Goal: Task Accomplishment & Management: Manage account settings

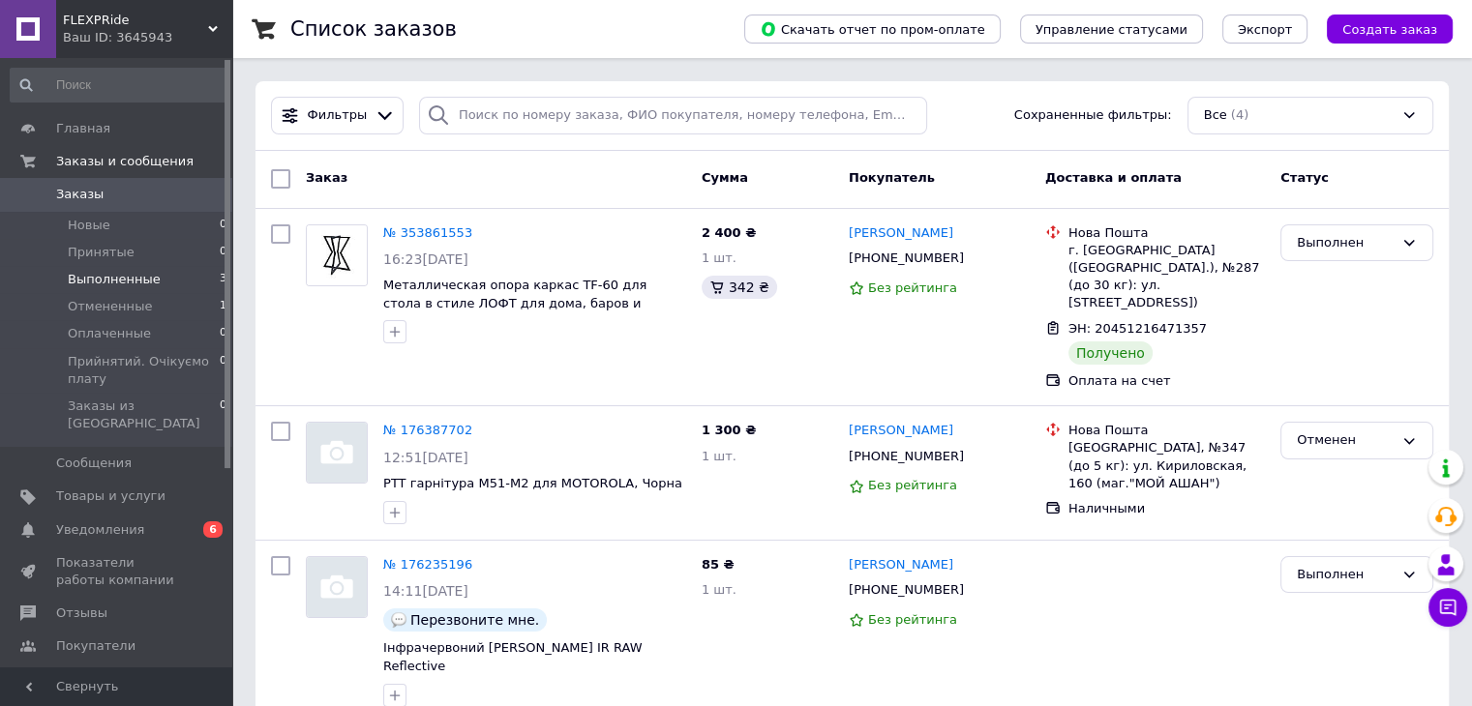
click at [144, 272] on span "Выполненные" at bounding box center [114, 279] width 93 height 17
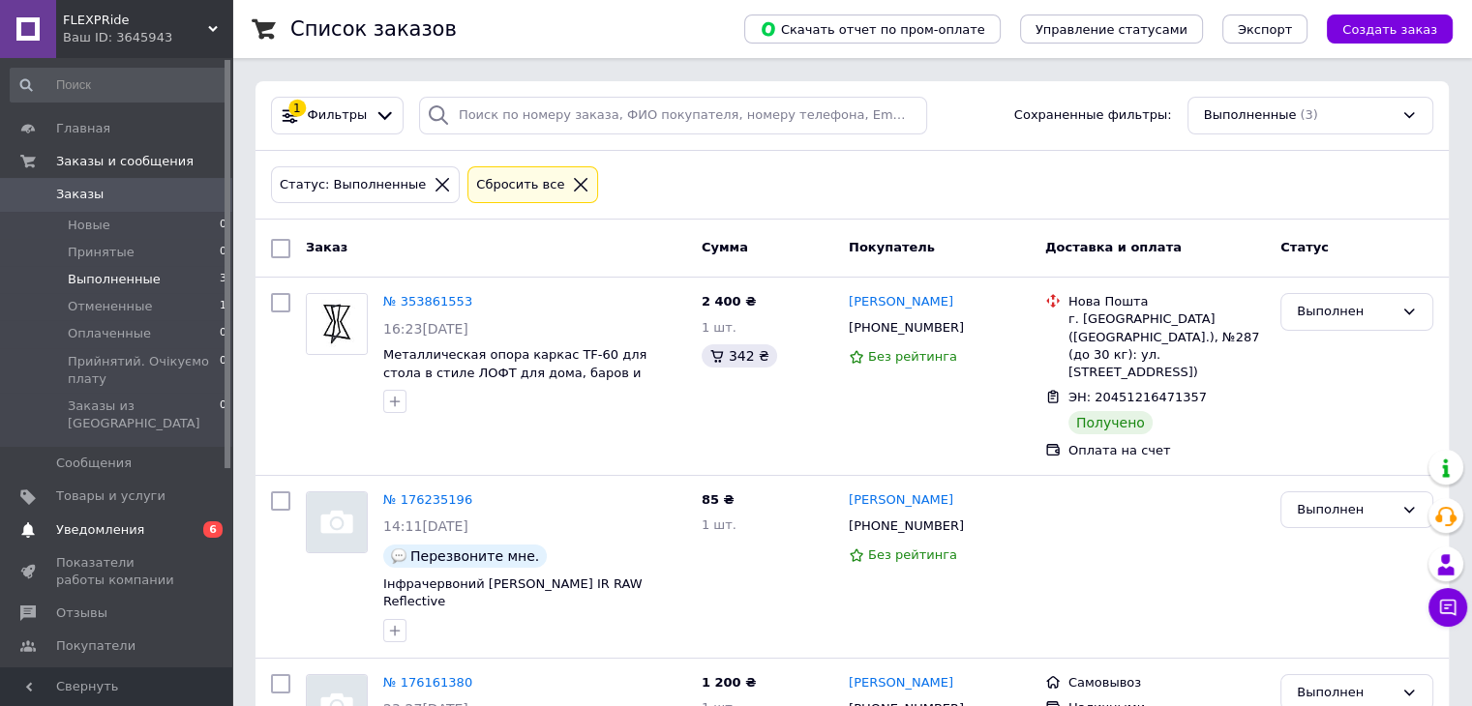
click at [134, 522] on span "Уведомления" at bounding box center [117, 530] width 123 height 17
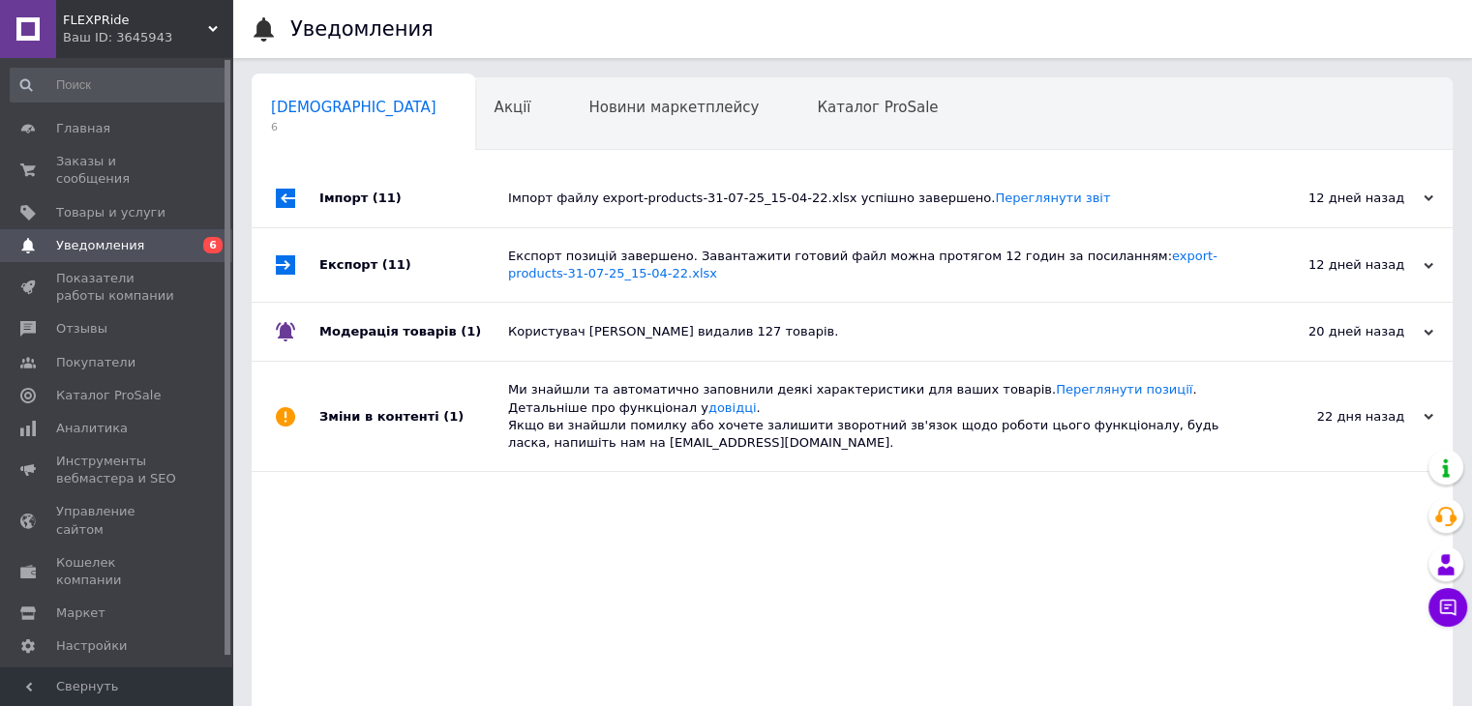
click at [126, 237] on span "Уведомления" at bounding box center [100, 245] width 88 height 17
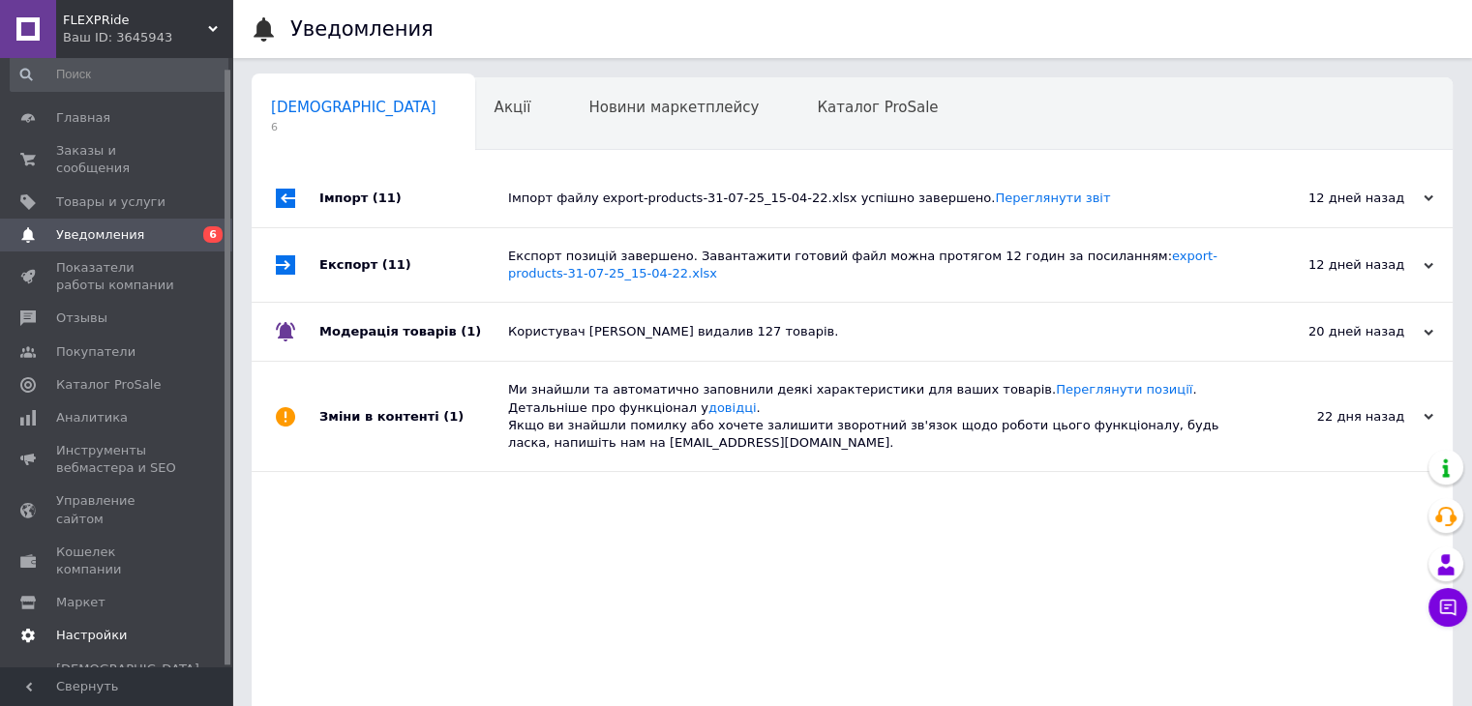
click at [86, 627] on span "Настройки" at bounding box center [91, 635] width 71 height 17
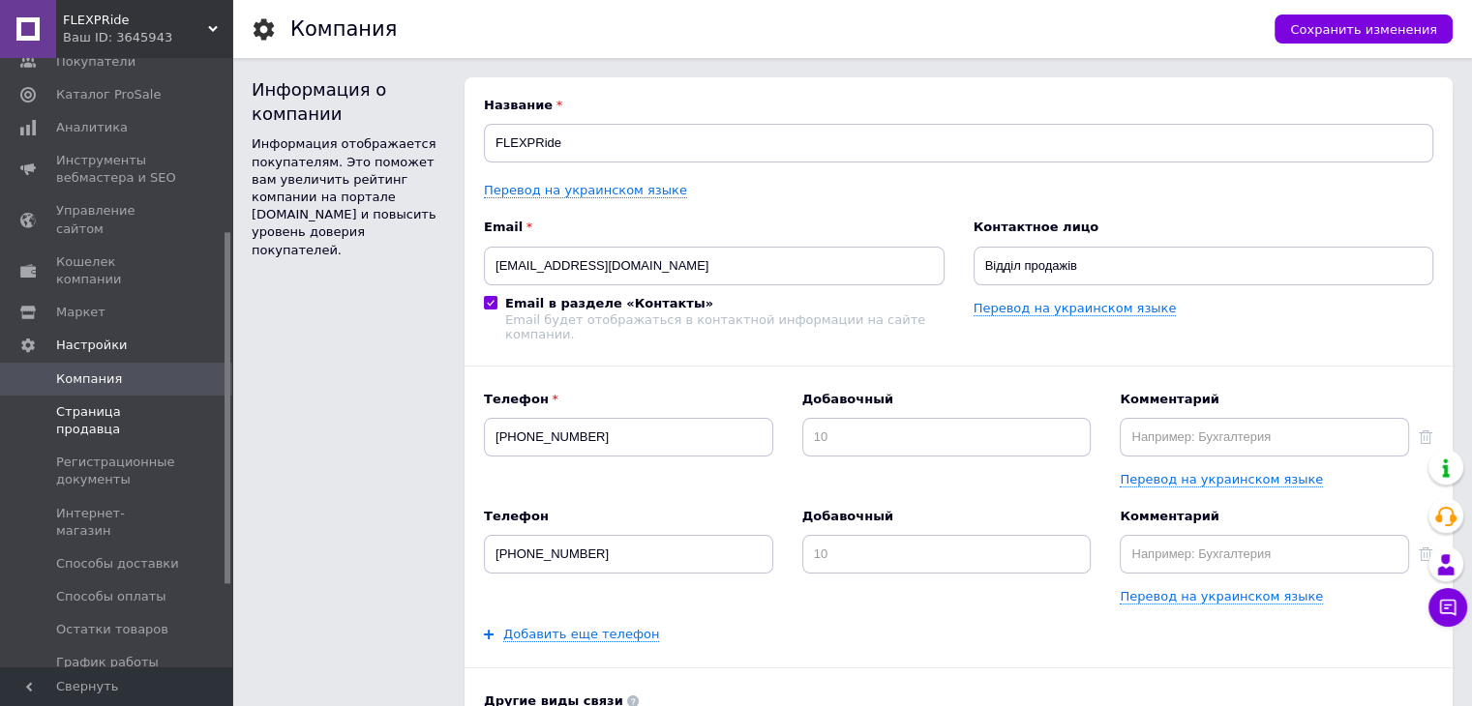
click at [127, 404] on span "Страница продавца" at bounding box center [117, 421] width 123 height 35
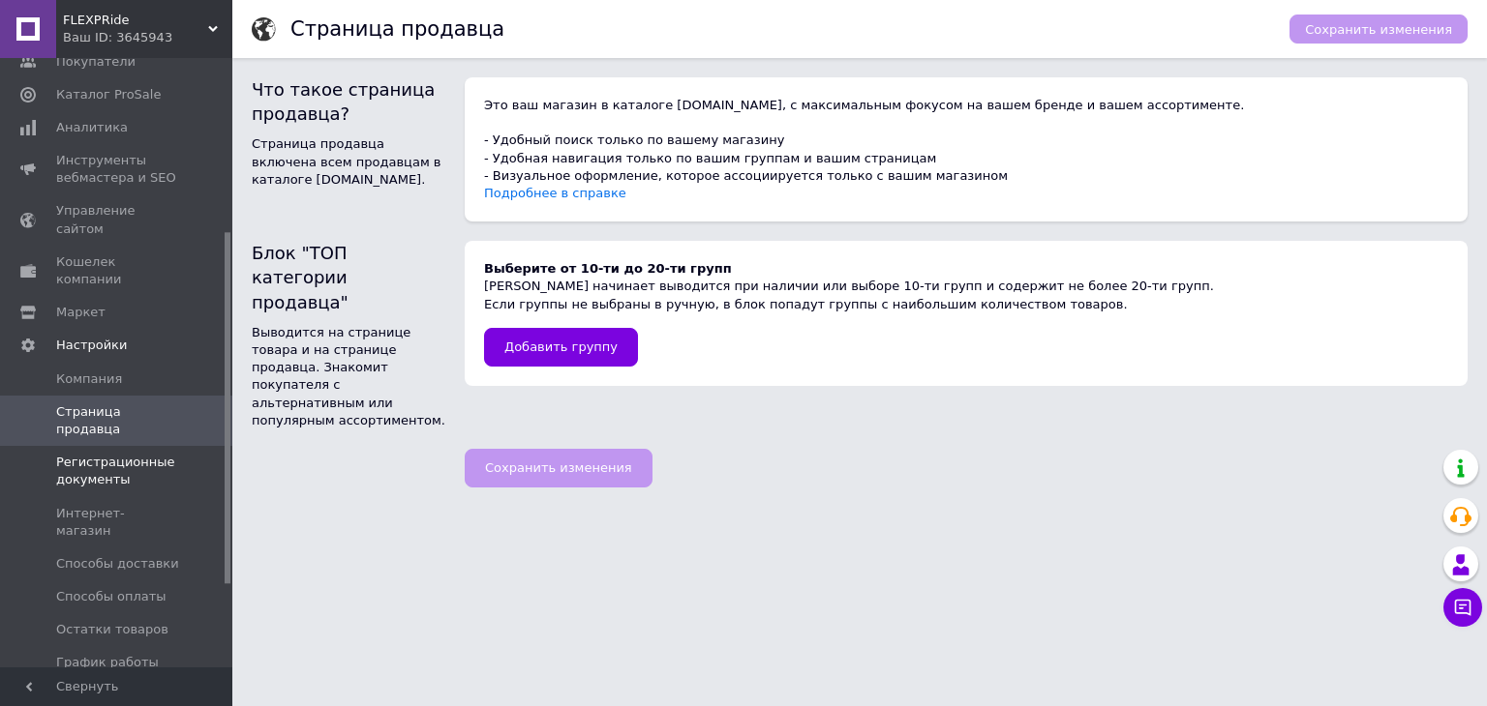
click at [89, 454] on span "Регистрационные документы" at bounding box center [117, 471] width 123 height 35
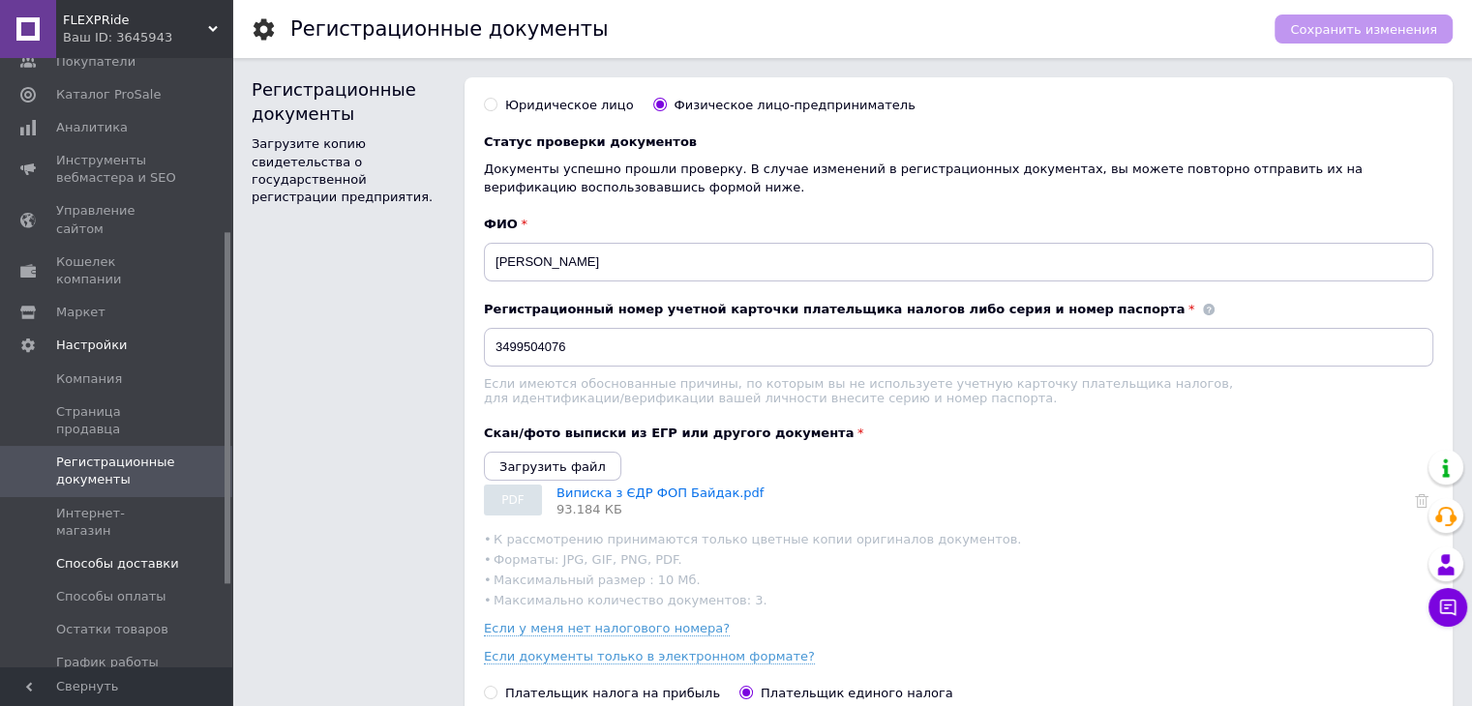
click at [101, 556] on span "Способы доставки" at bounding box center [117, 564] width 123 height 17
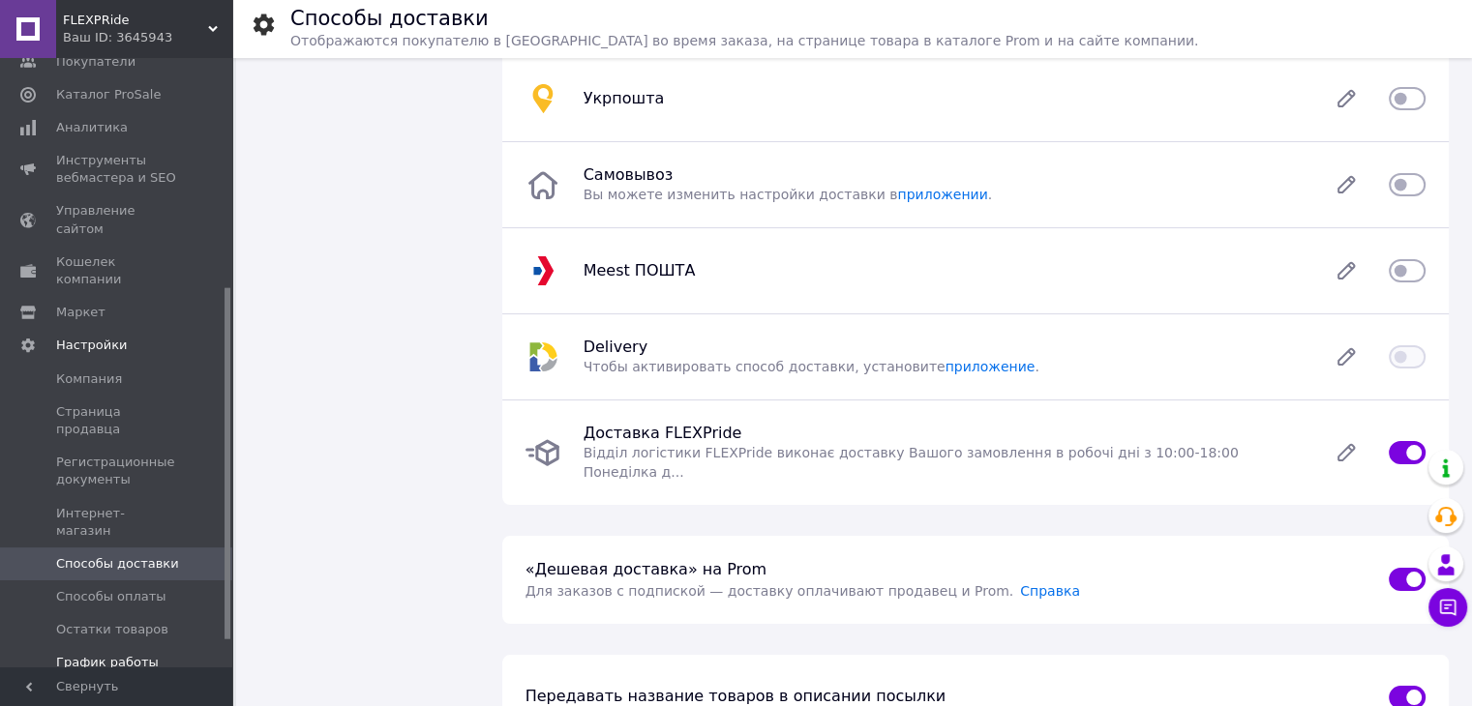
scroll to position [443, 0]
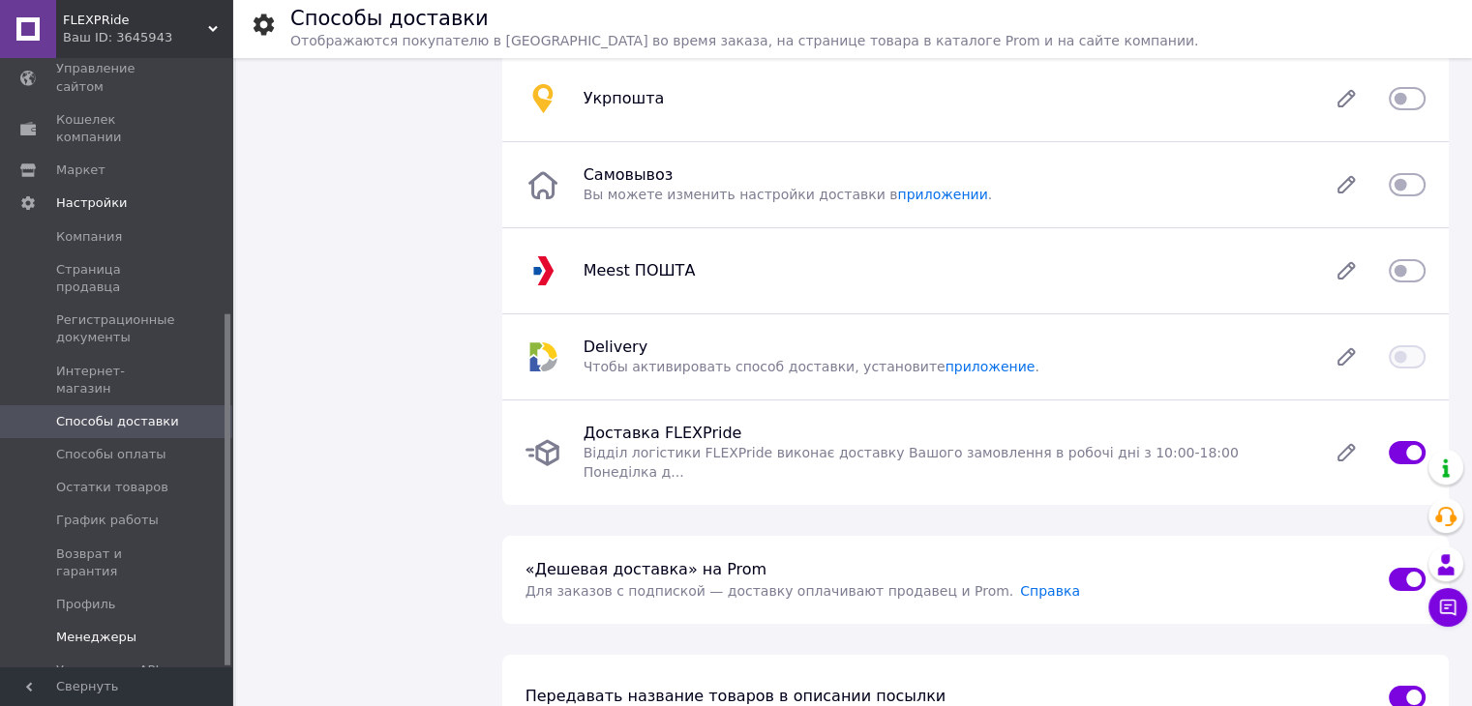
click at [97, 629] on span "Менеджеры" at bounding box center [96, 637] width 80 height 17
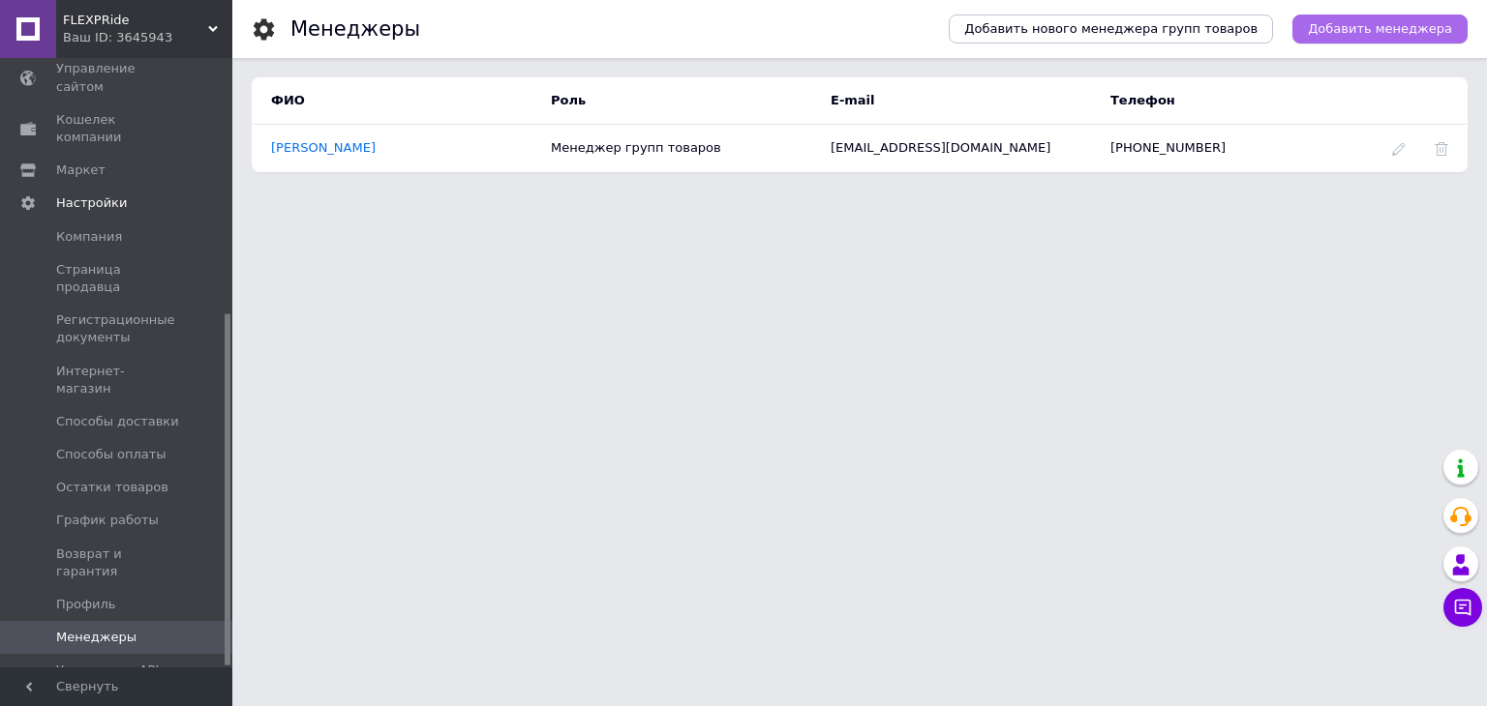
click at [1382, 27] on span "Добавить менеджера" at bounding box center [1380, 28] width 144 height 17
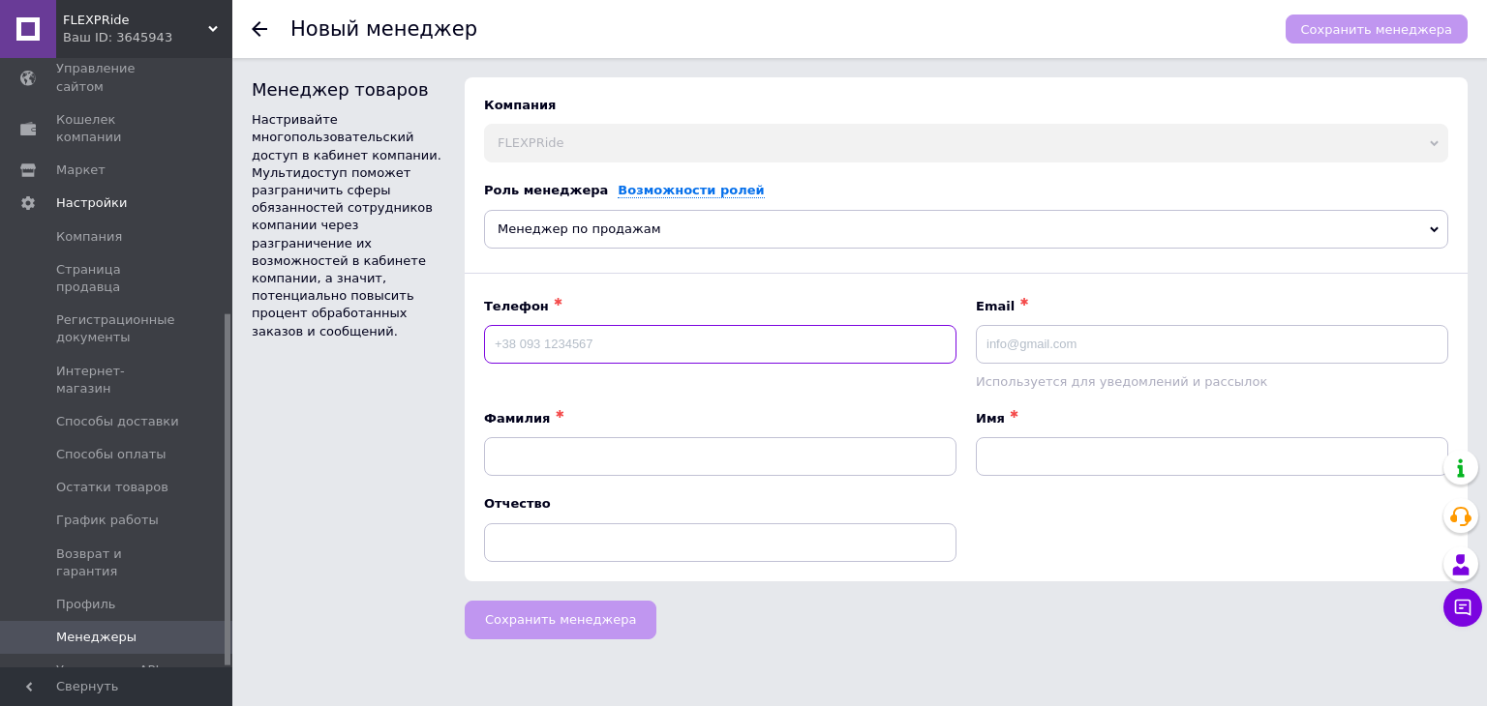
click at [570, 343] on input at bounding box center [720, 344] width 472 height 39
type input "0676252888"
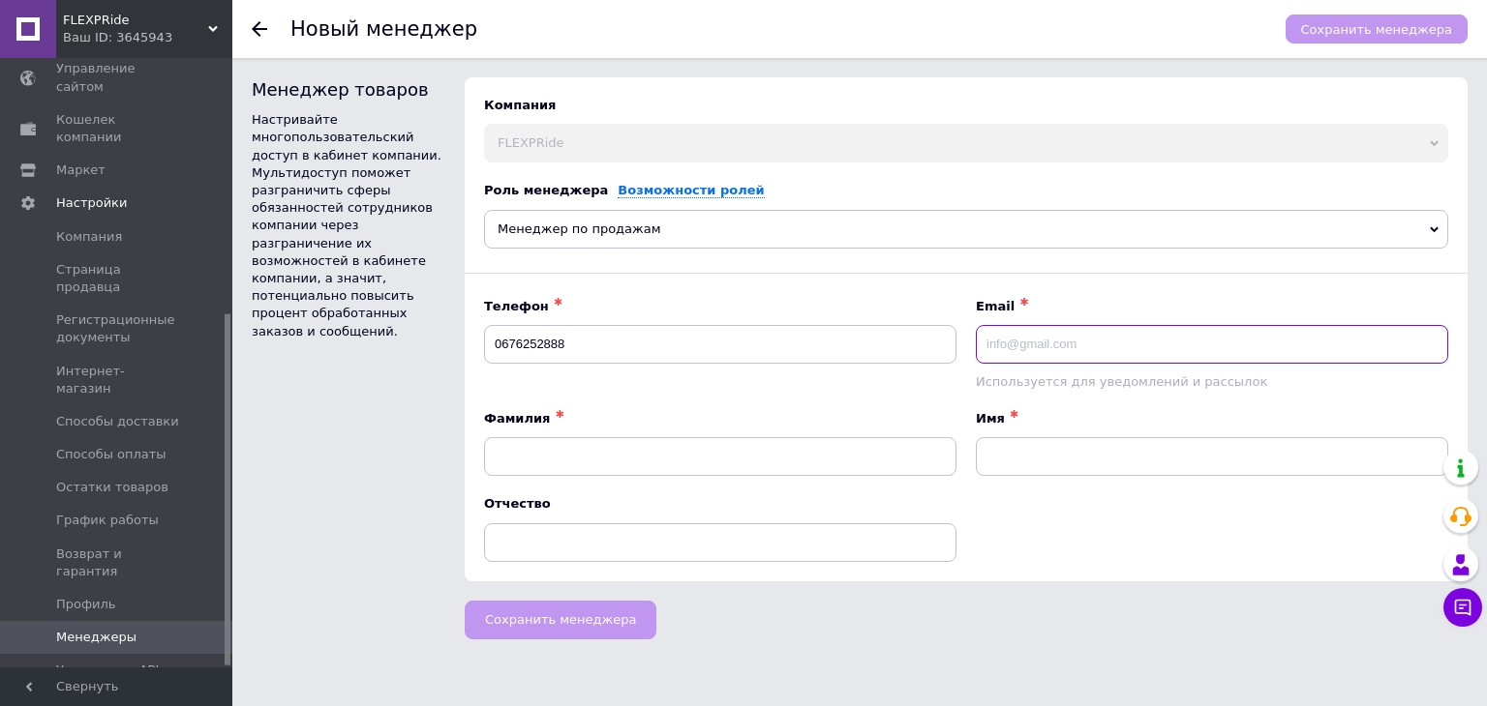
click at [1061, 348] on input at bounding box center [1212, 344] width 472 height 39
type input "[EMAIL_ADDRESS][DOMAIN_NAME]"
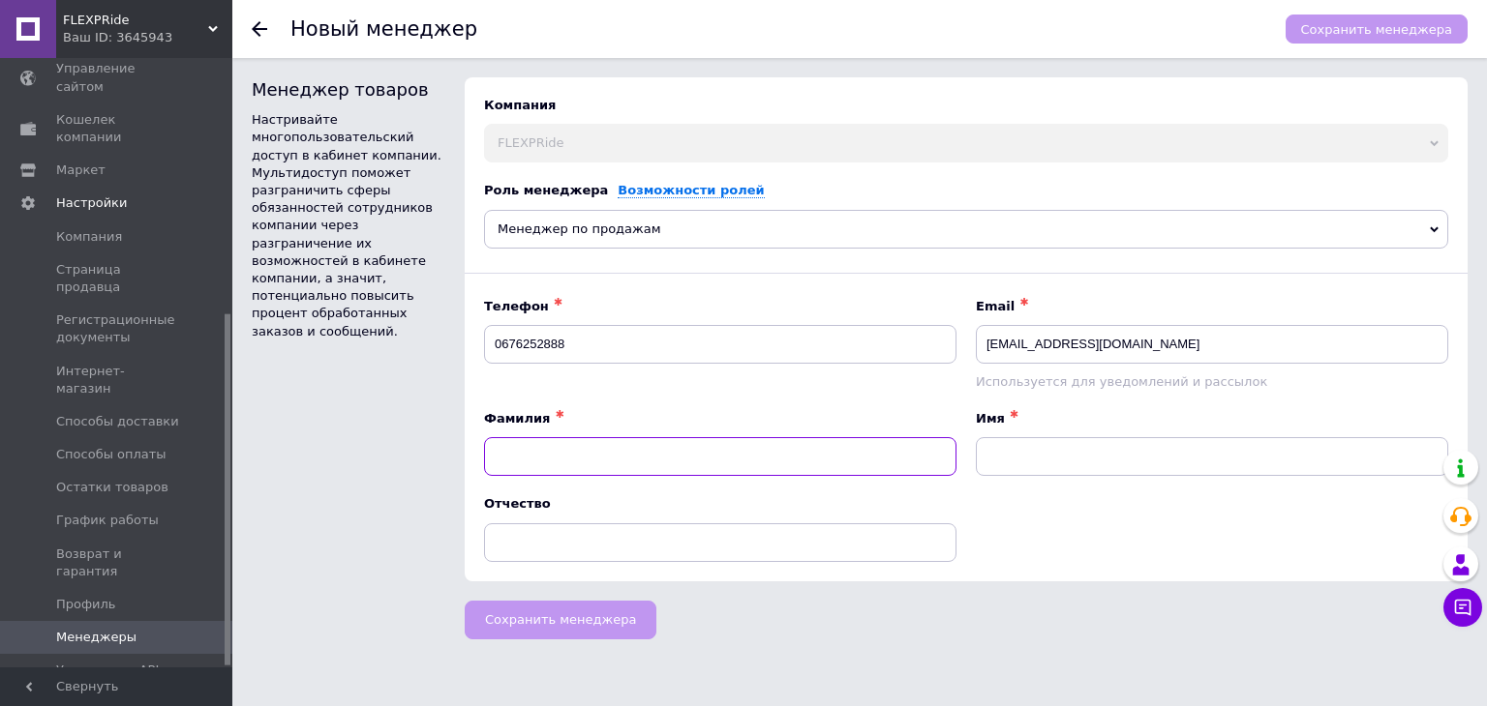
click at [605, 456] on input at bounding box center [720, 456] width 472 height 39
type input "[PERSON_NAME]"
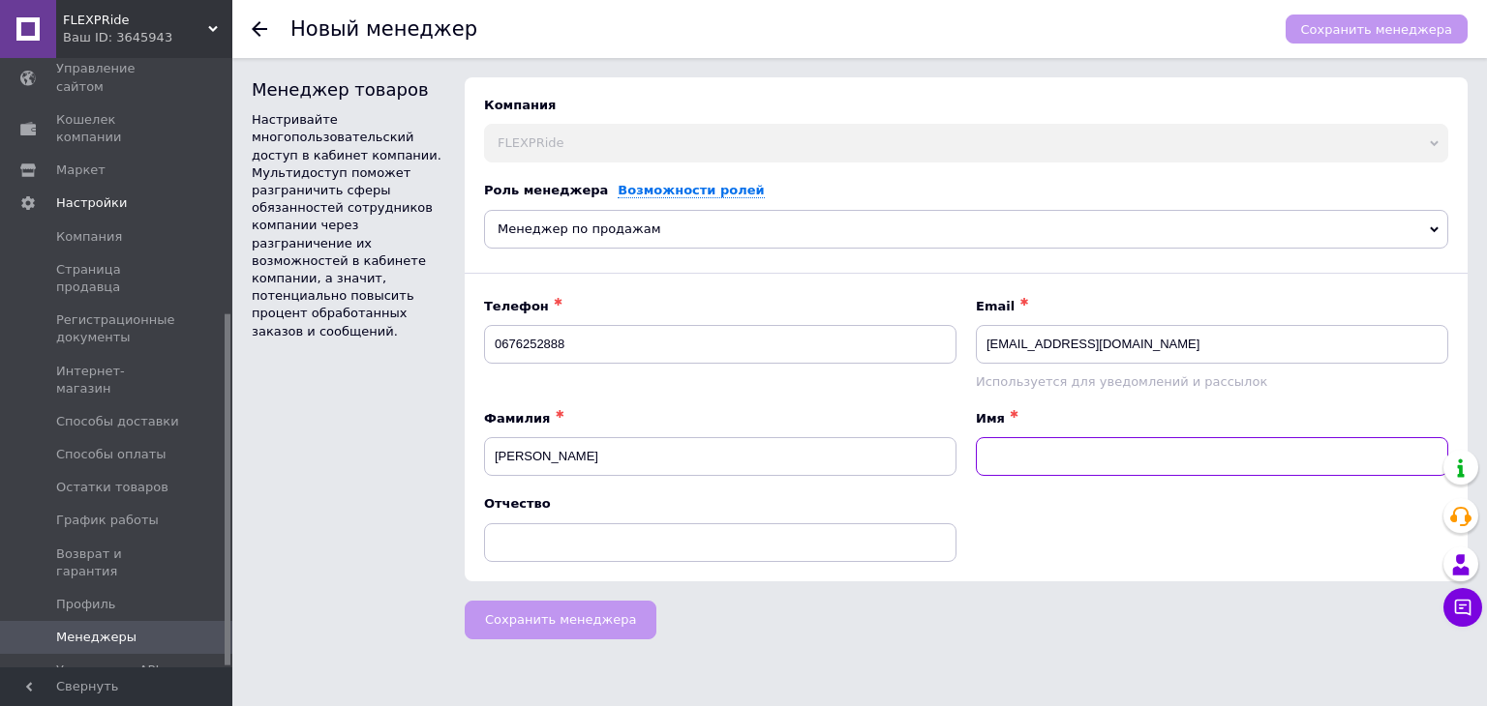
click at [1070, 466] on input at bounding box center [1212, 456] width 472 height 39
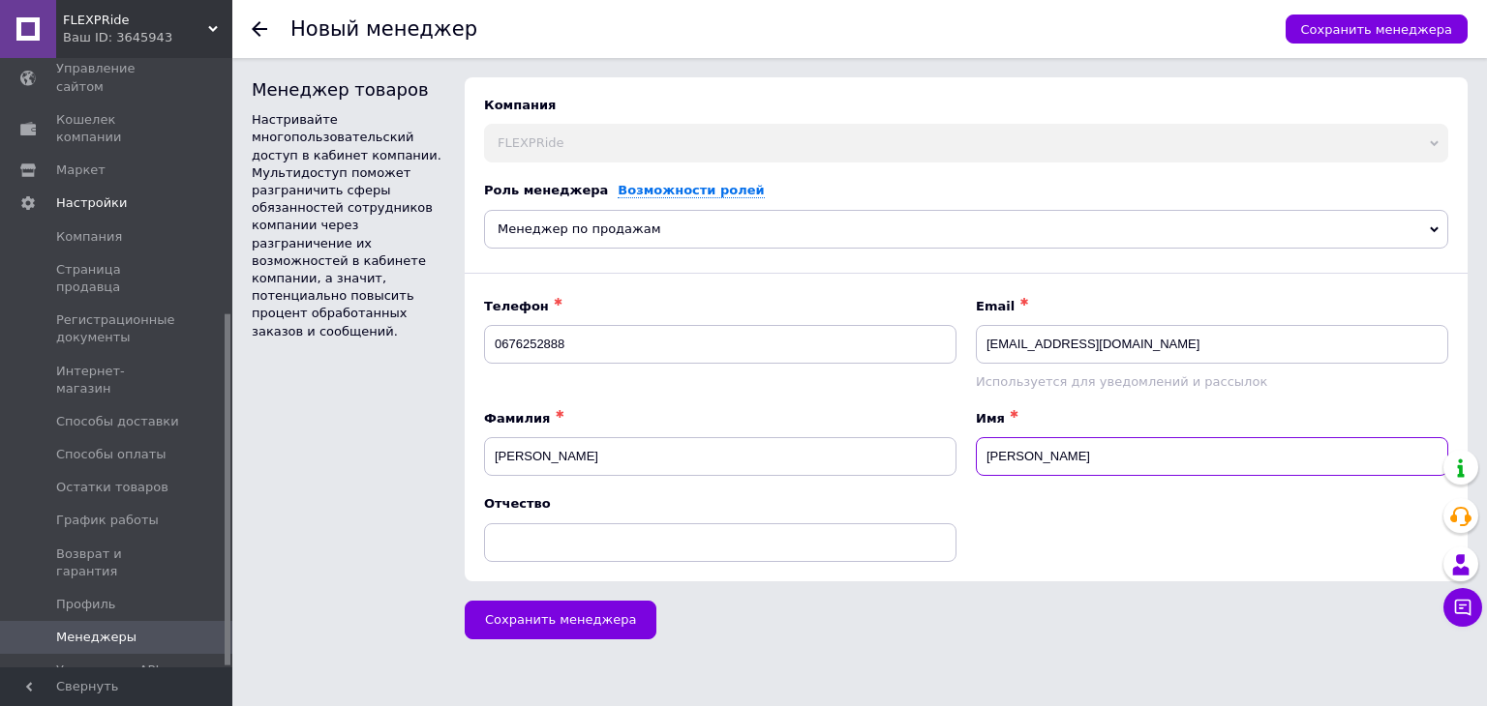
click at [992, 457] on input "[PERSON_NAME]" at bounding box center [1212, 456] width 472 height 39
type input "[PERSON_NAME]"
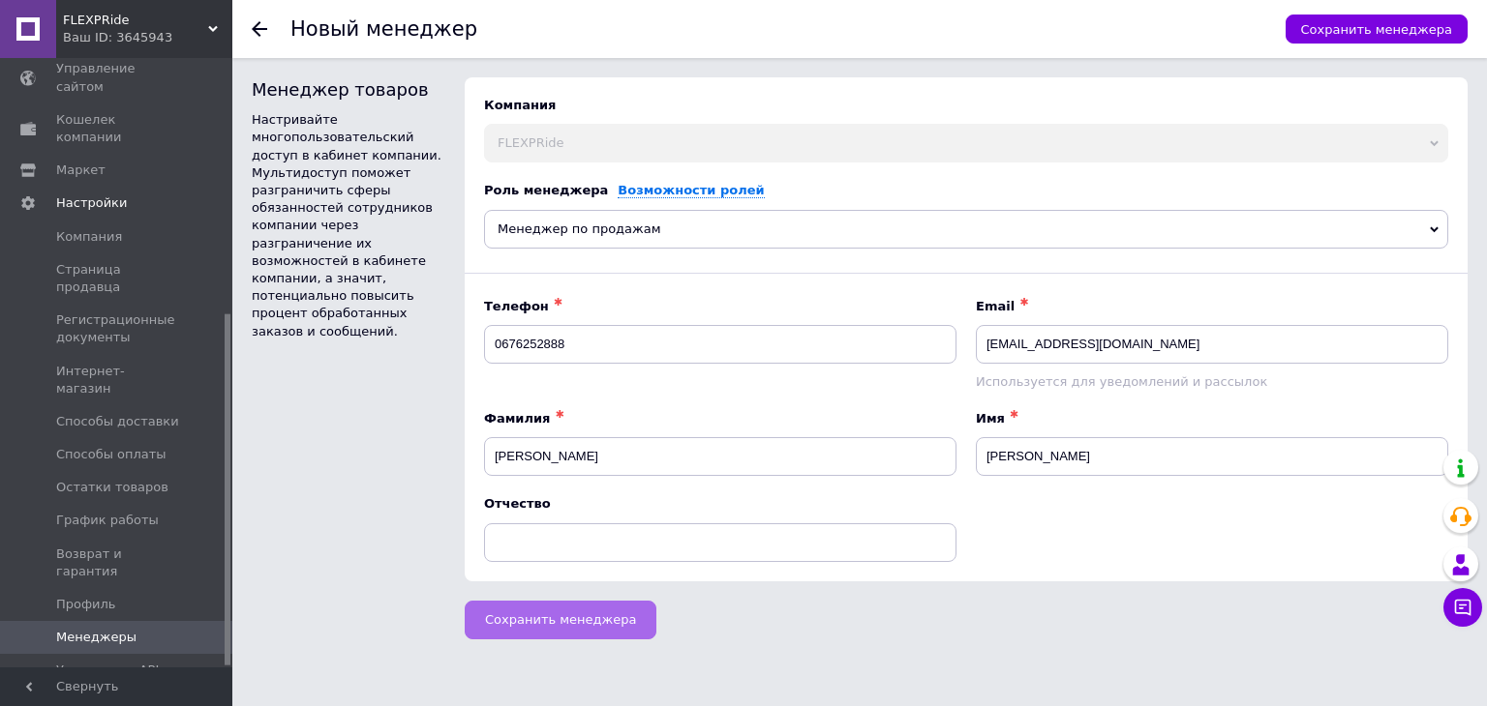
click at [535, 614] on span "Сохранить менеджера" at bounding box center [560, 620] width 151 height 15
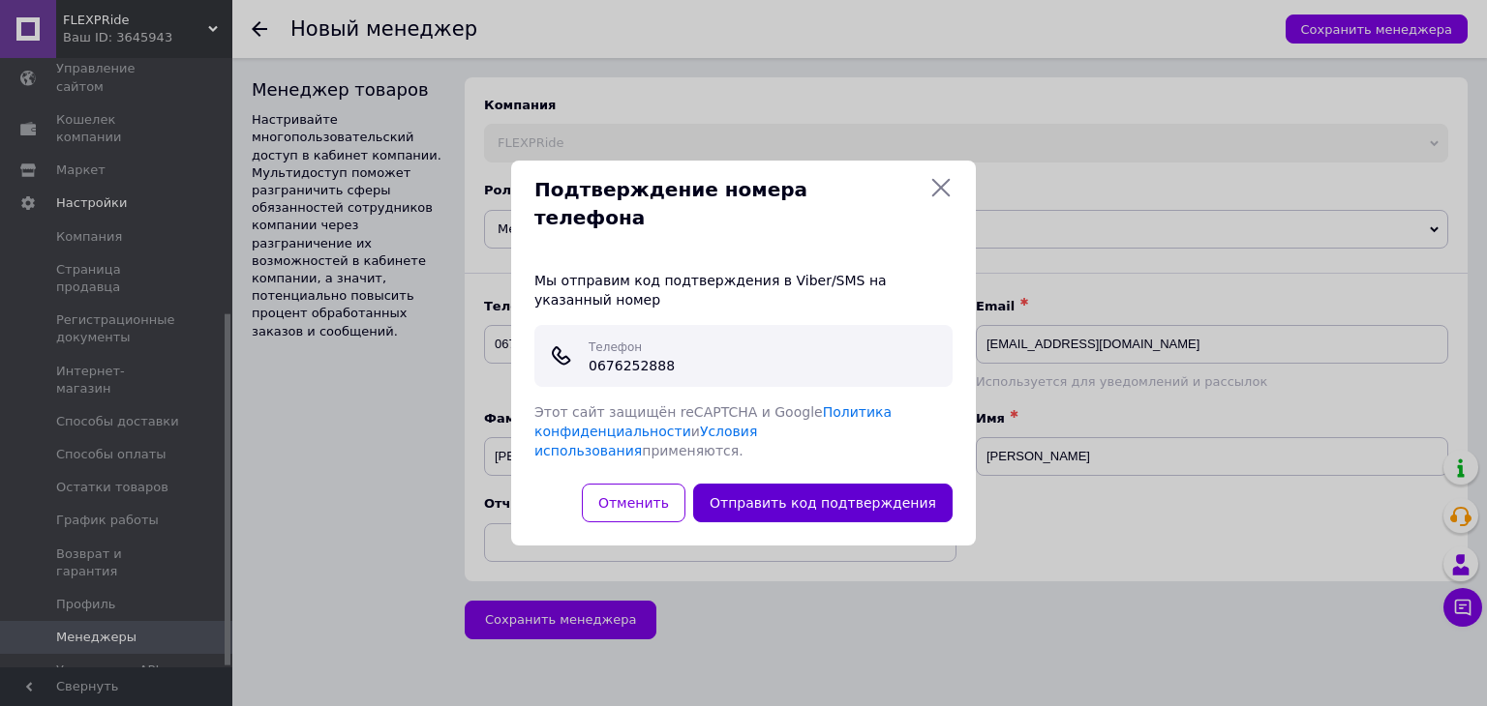
click at [765, 484] on button "Отправить код подтверждения" at bounding box center [822, 503] width 259 height 39
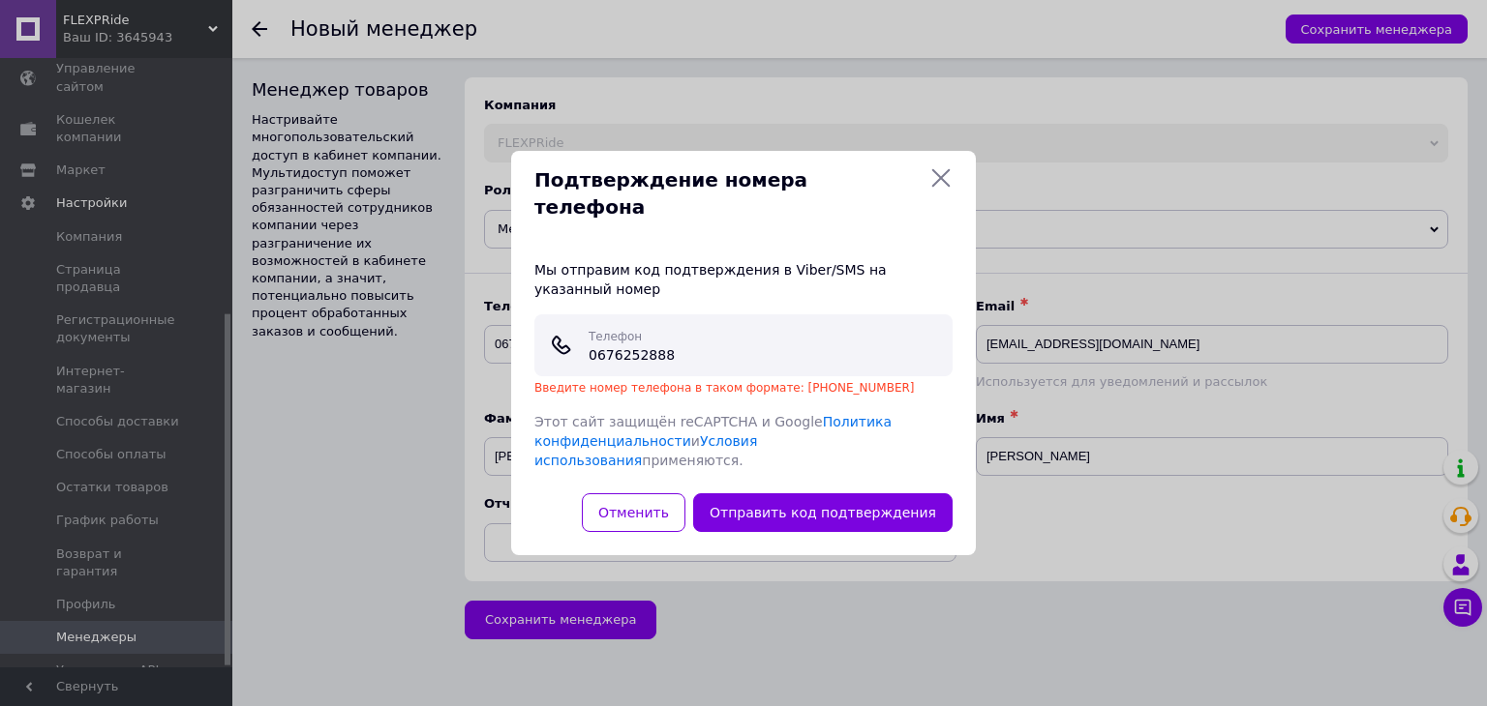
click at [941, 188] on icon at bounding box center [941, 178] width 18 height 18
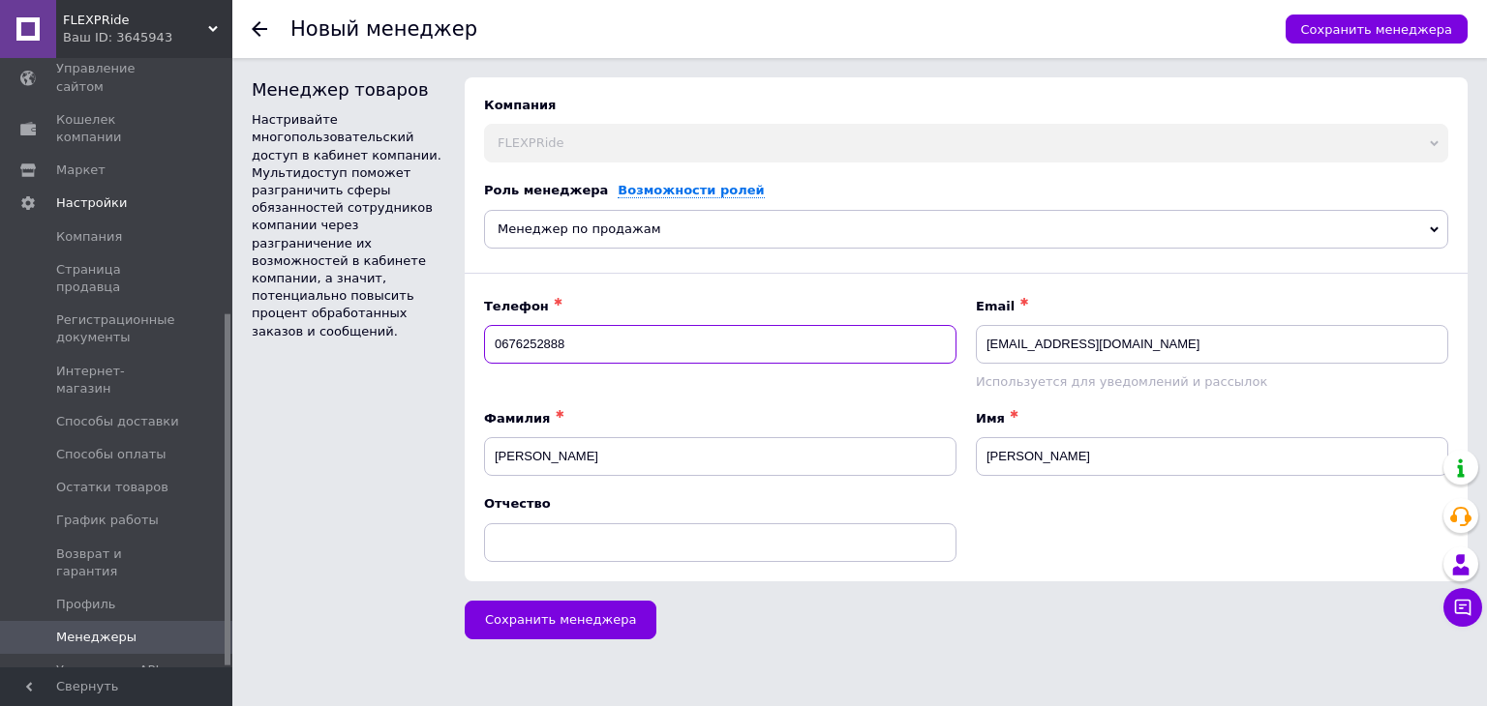
click at [495, 346] on input "0676252888" at bounding box center [720, 344] width 472 height 39
click at [493, 346] on input "0676252888" at bounding box center [720, 344] width 472 height 39
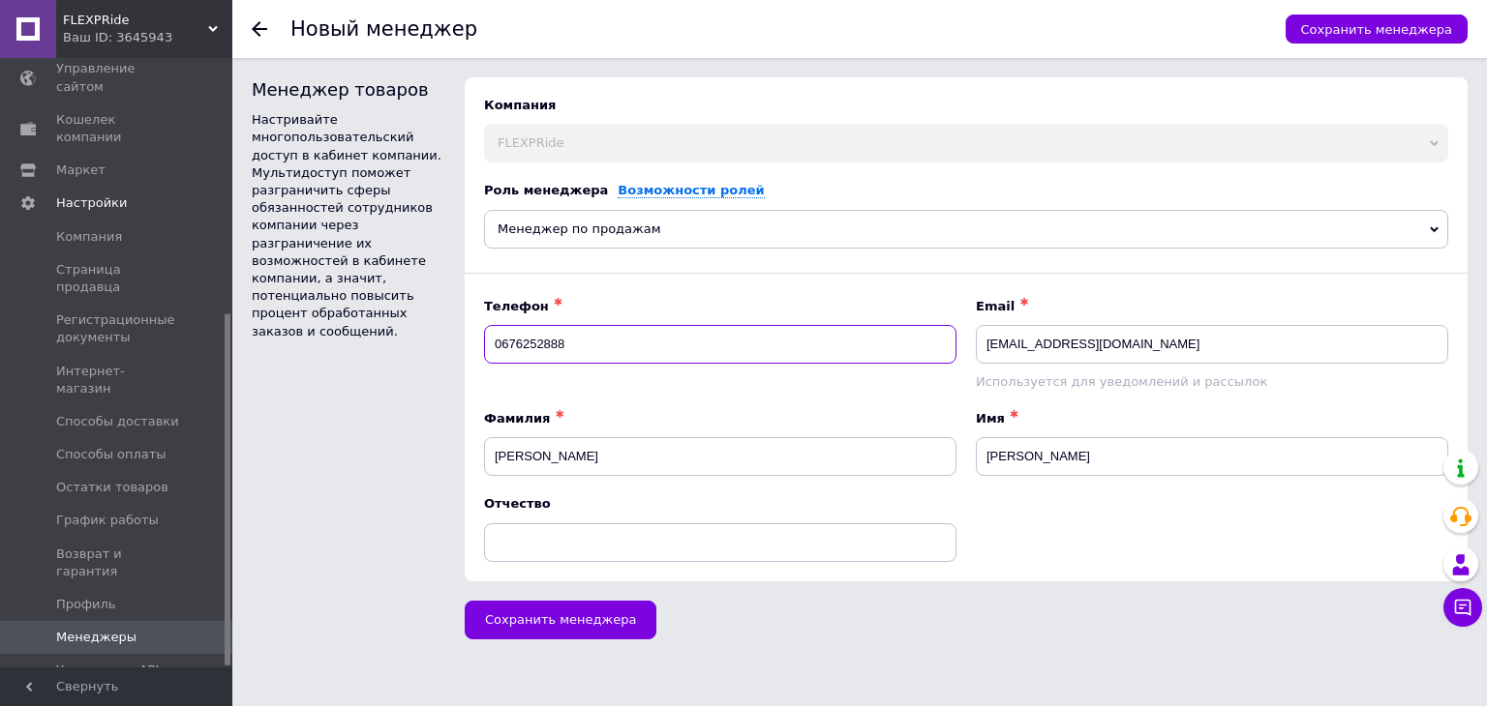
click at [494, 340] on input "0676252888" at bounding box center [720, 344] width 472 height 39
type input "[PHONE_NUMBER]"
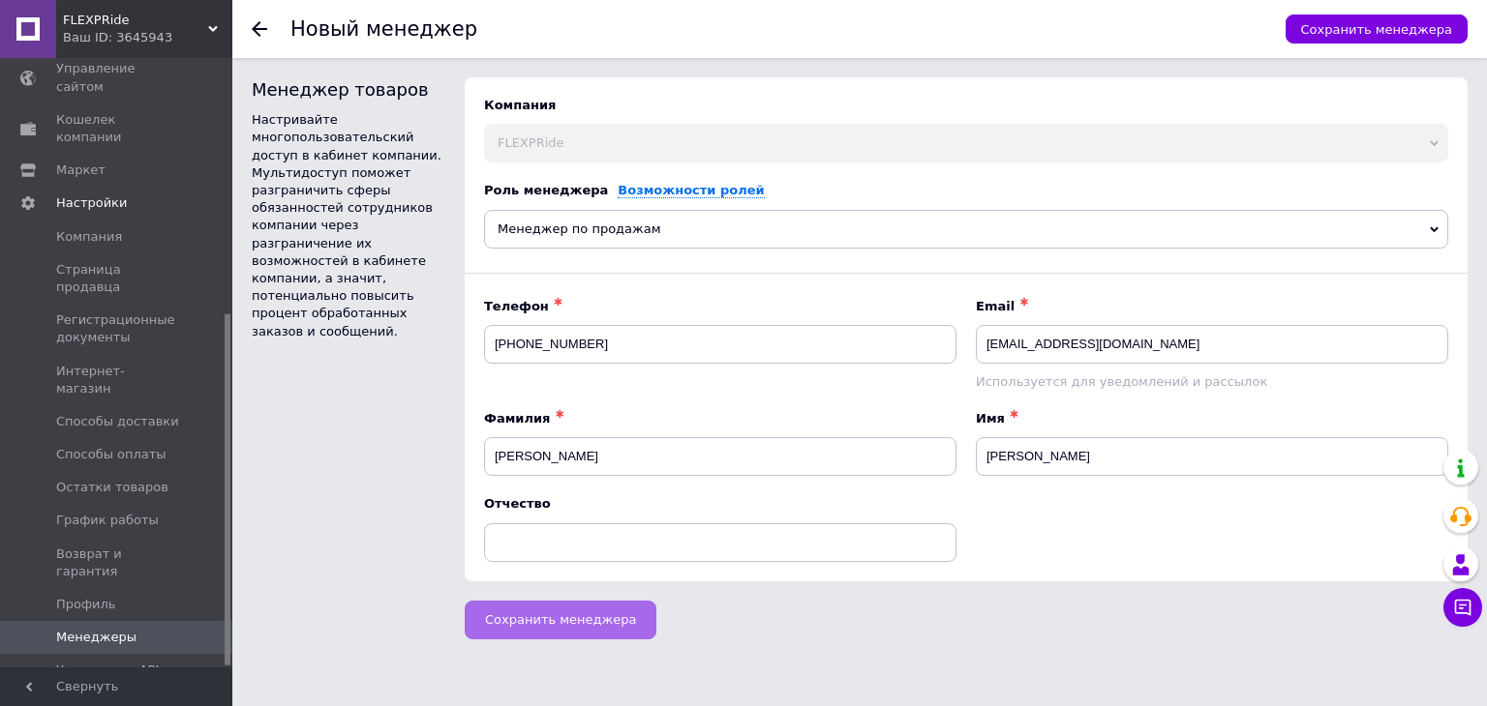
click at [528, 613] on span "Сохранить менеджера" at bounding box center [560, 620] width 151 height 15
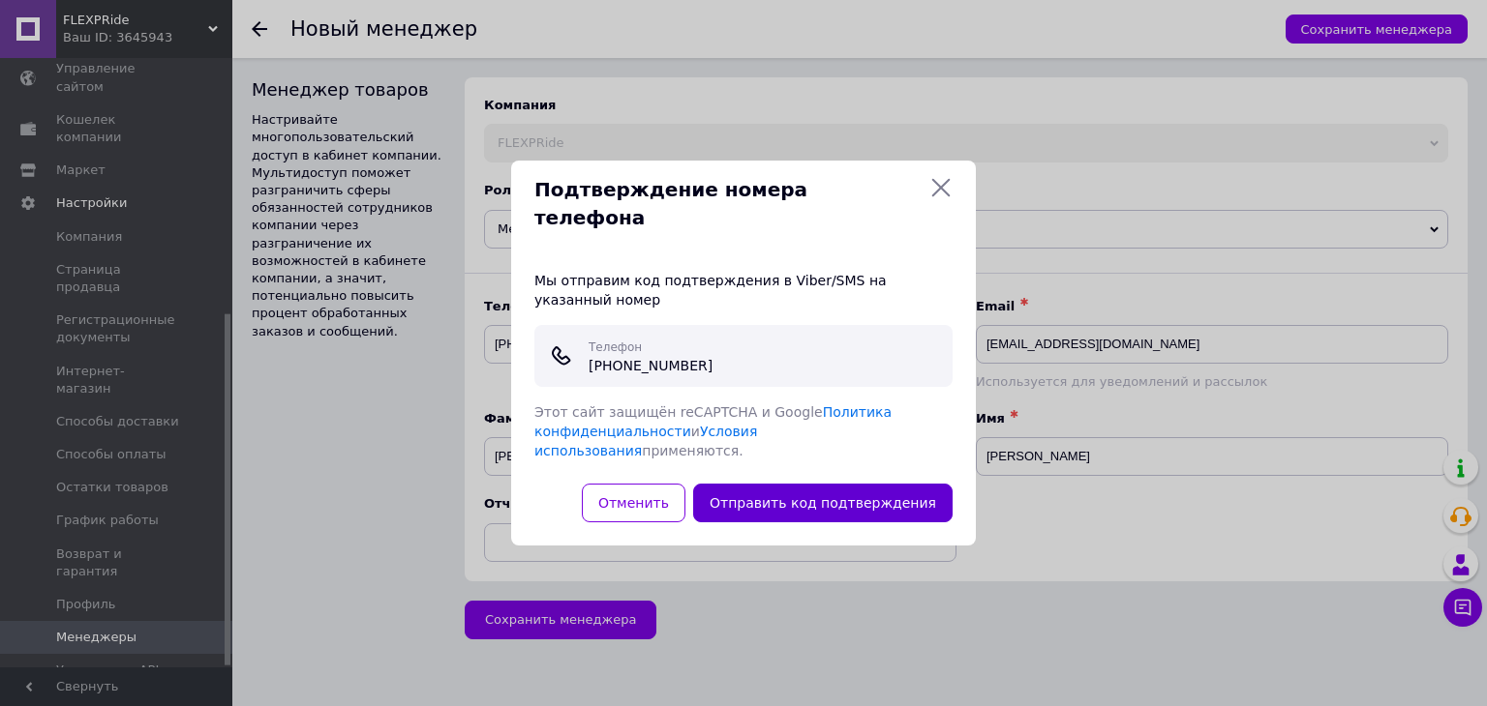
click at [801, 484] on button "Отправить код подтверждения" at bounding box center [822, 503] width 259 height 39
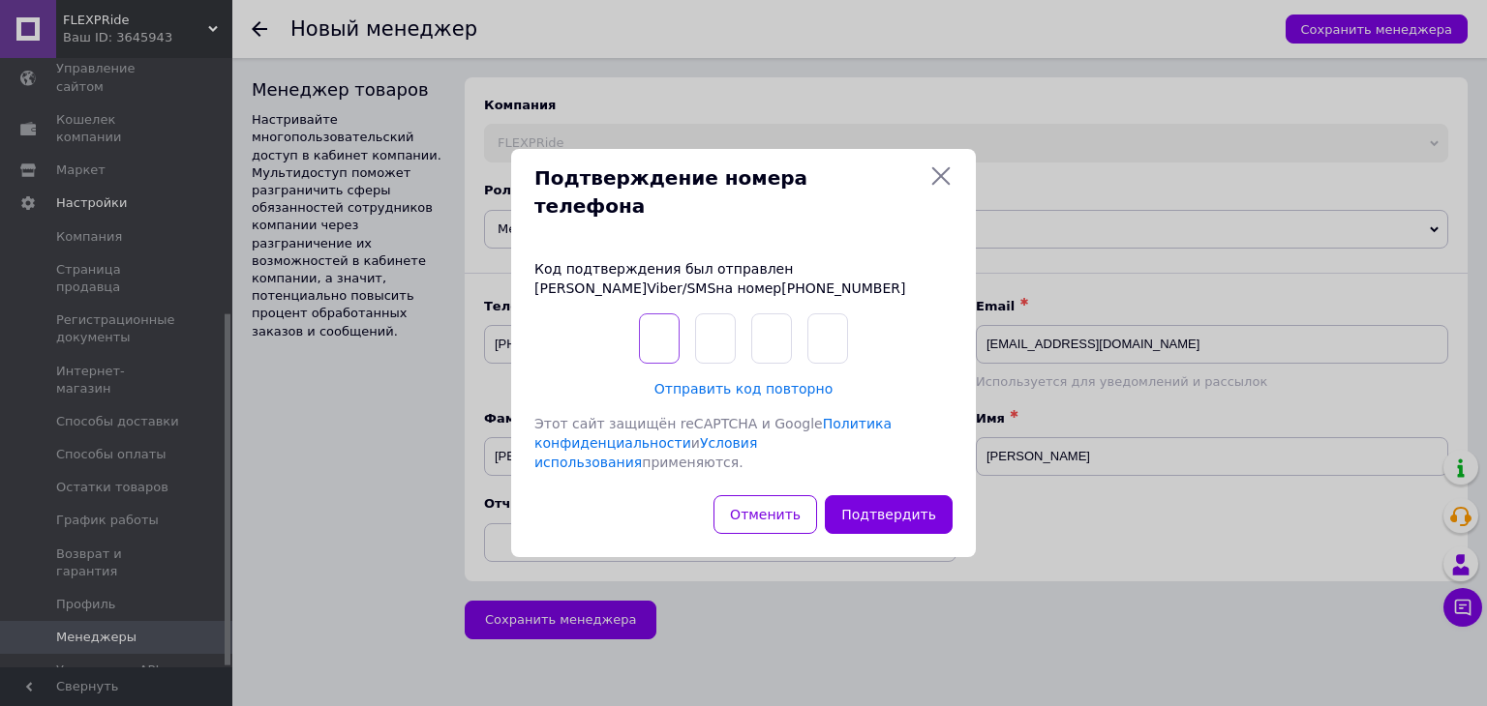
click at [659, 340] on input "text" at bounding box center [659, 339] width 41 height 50
type input "7"
type input "1"
type input "4"
type input "0"
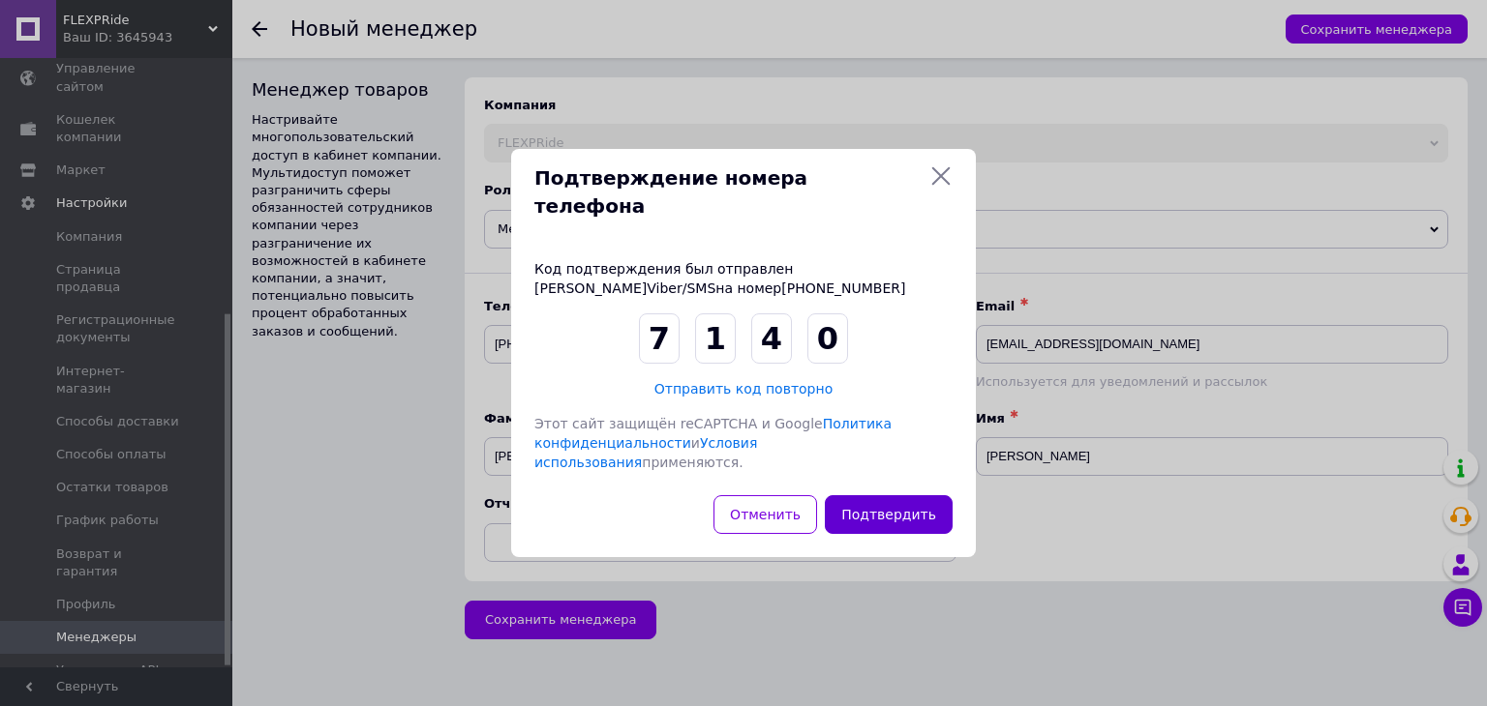
click at [890, 496] on button "Подтвердить" at bounding box center [889, 515] width 128 height 39
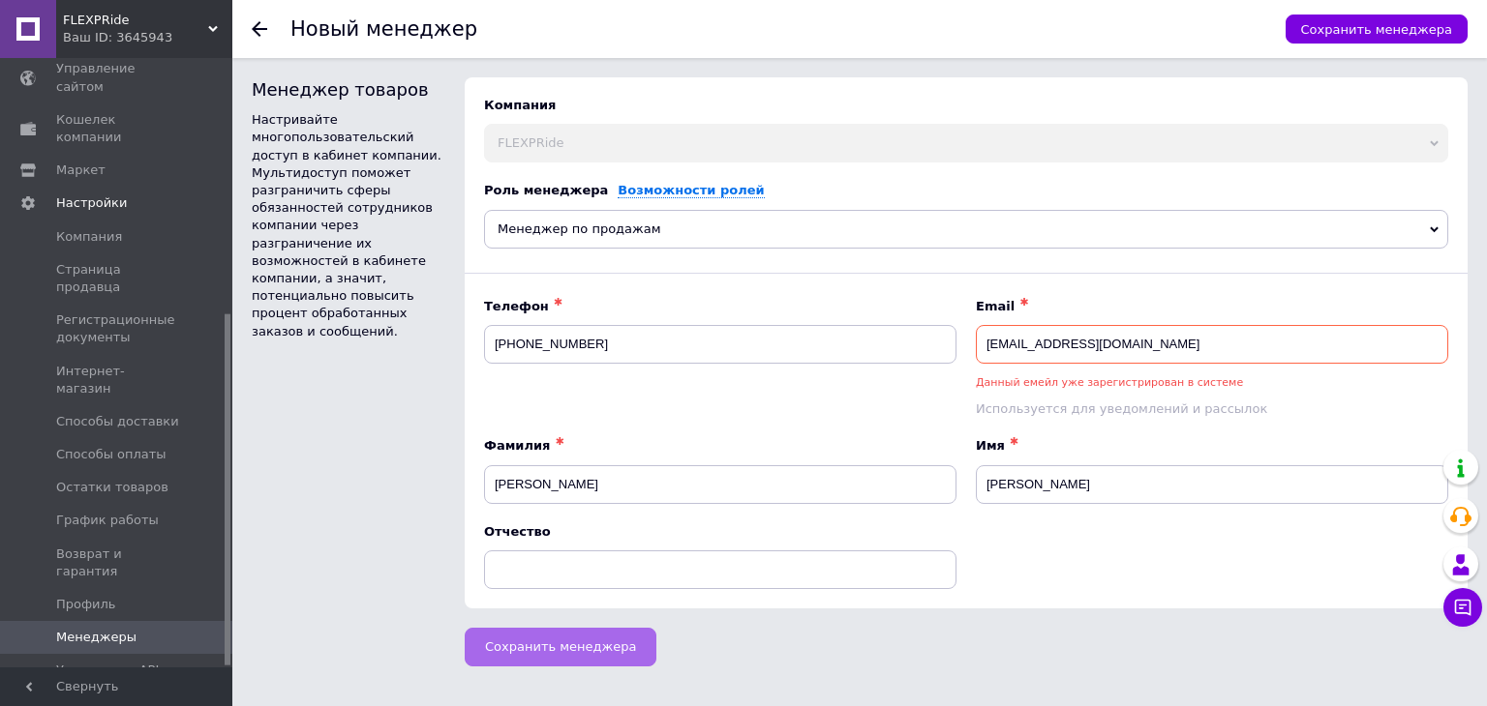
click at [511, 646] on span "Сохранить менеджера" at bounding box center [560, 647] width 151 height 15
click at [987, 340] on input "[EMAIL_ADDRESS][DOMAIN_NAME]" at bounding box center [1212, 344] width 472 height 39
click at [1048, 342] on input "[EMAIL_ADDRESS][DOMAIN_NAME]" at bounding box center [1212, 344] width 472 height 39
click at [1049, 342] on input "[EMAIL_ADDRESS][DOMAIN_NAME]" at bounding box center [1212, 344] width 472 height 39
type input "[EMAIL_ADDRESS][DOMAIN_NAME]"
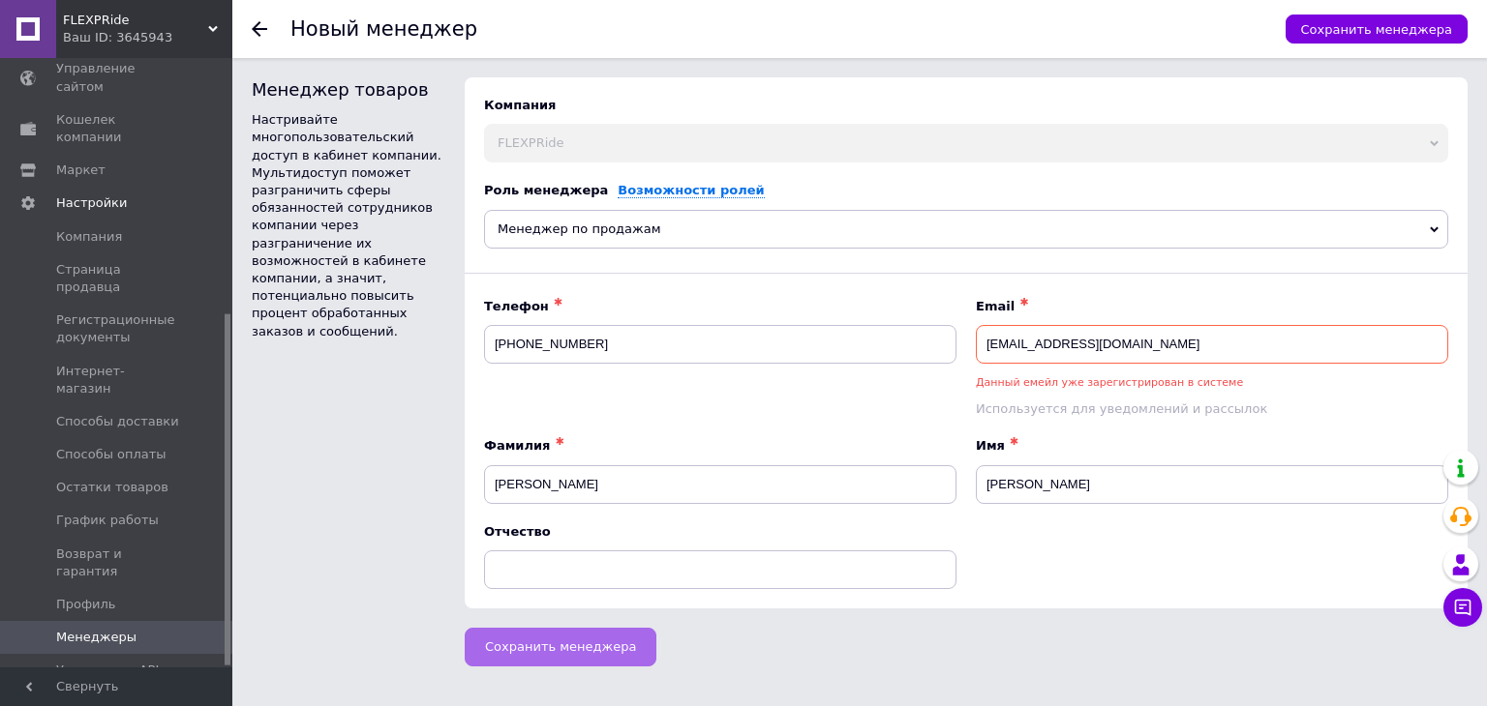
click at [493, 641] on span "Сохранить менеджера" at bounding box center [560, 647] width 151 height 15
click at [584, 646] on span "Сохранить менеджера" at bounding box center [560, 647] width 151 height 15
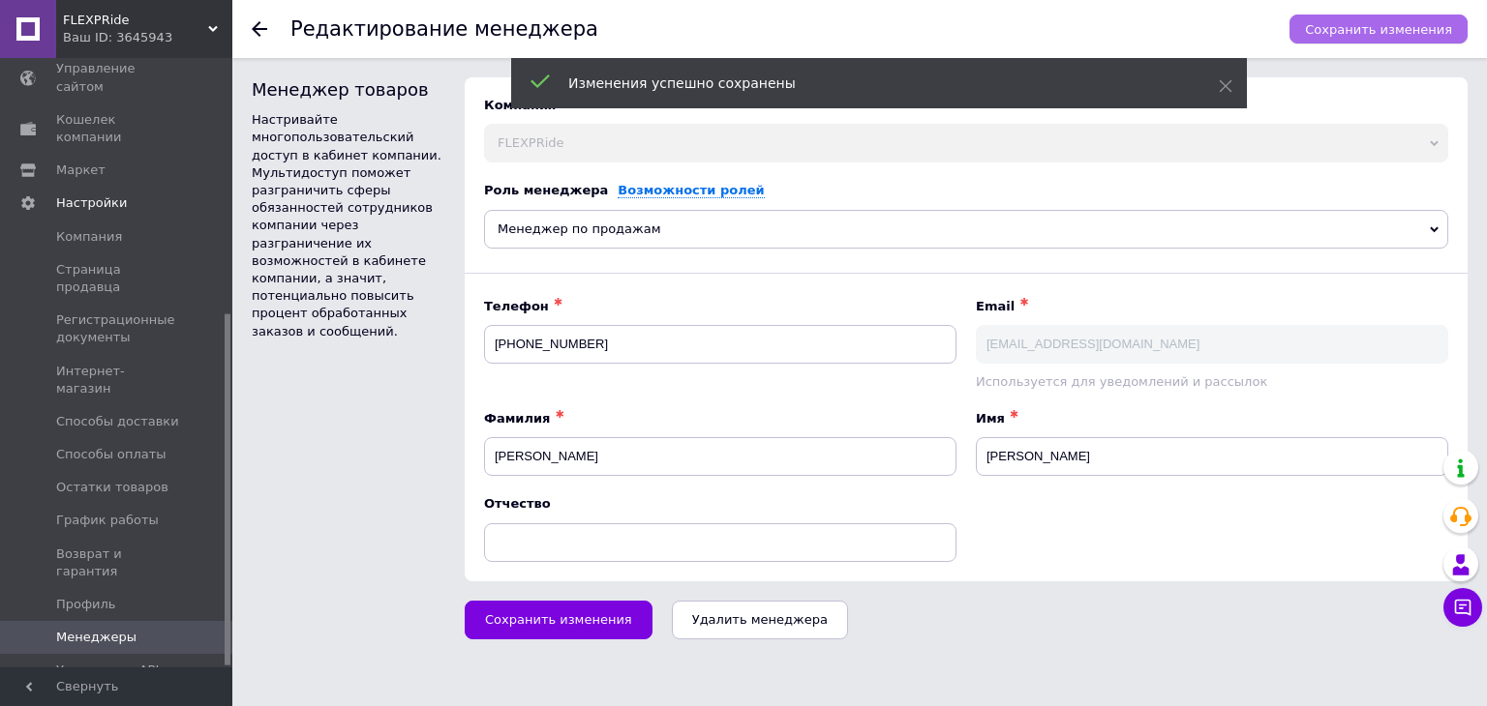
click at [1372, 22] on span "Сохранить изменения" at bounding box center [1378, 29] width 147 height 15
